Goal: Navigation & Orientation: Find specific page/section

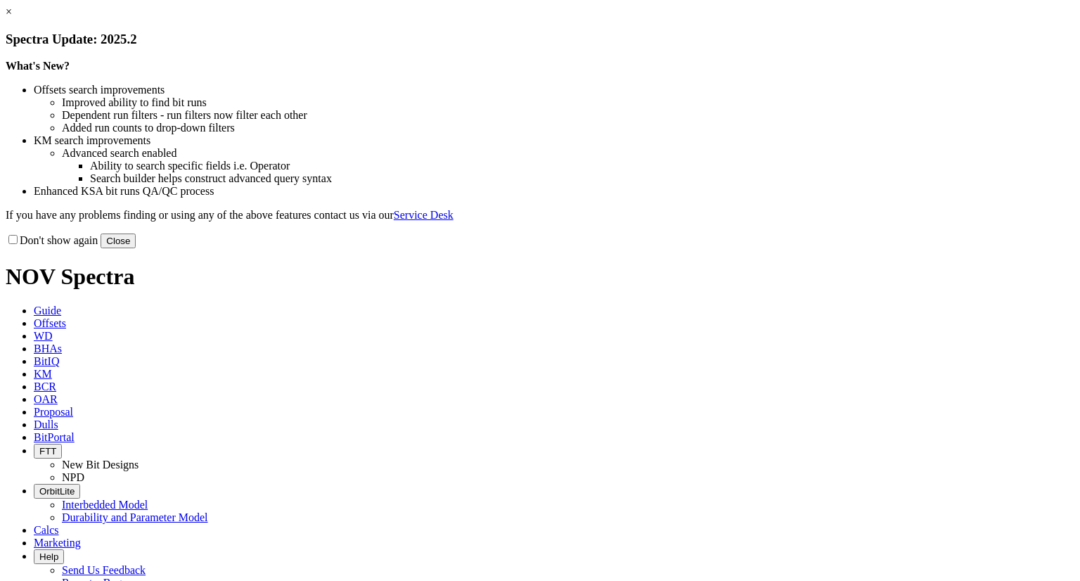
click at [12, 18] on link "×" at bounding box center [9, 12] width 6 height 12
